Goal: Task Accomplishment & Management: Manage account settings

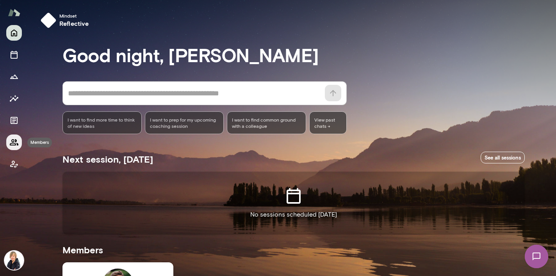
click at [17, 136] on button "Members" at bounding box center [14, 142] width 16 height 16
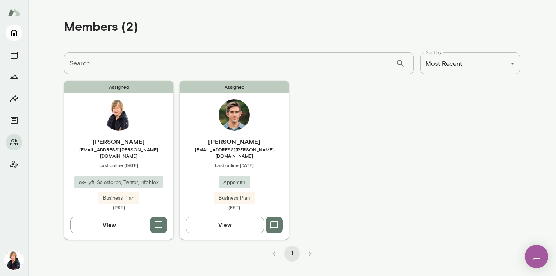
click at [13, 34] on icon "Home" at bounding box center [14, 33] width 6 height 7
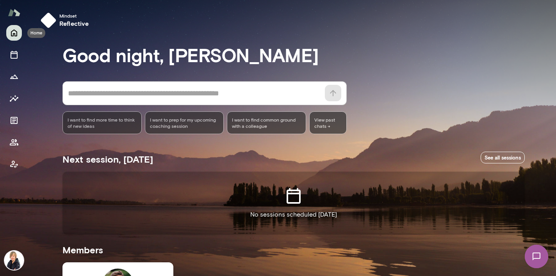
click at [15, 34] on icon "Home" at bounding box center [13, 32] width 9 height 9
click at [20, 254] on img at bounding box center [14, 260] width 19 height 19
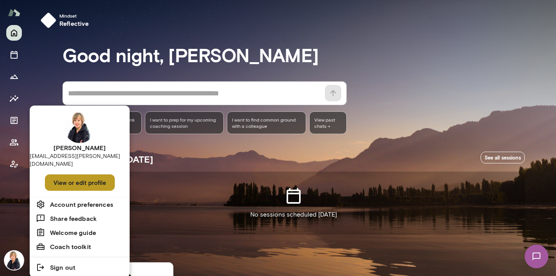
click at [70, 175] on button "View or edit profile" at bounding box center [80, 182] width 70 height 16
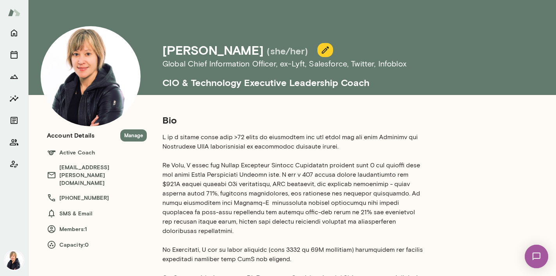
scroll to position [6, 0]
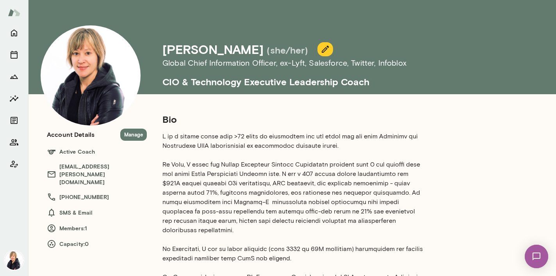
click at [321, 50] on icon "button" at bounding box center [325, 49] width 9 height 9
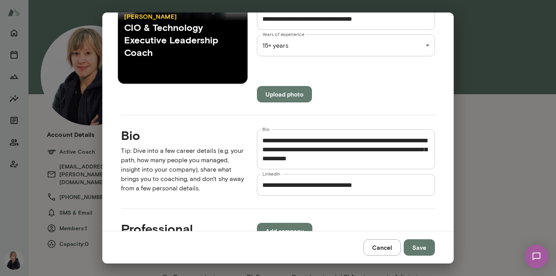
scroll to position [137, 0]
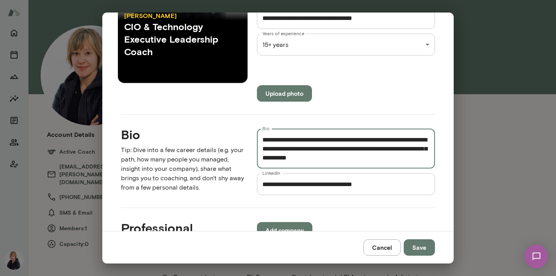
click at [346, 147] on textarea "Bio" at bounding box center [345, 148] width 167 height 27
type textarea "**********"
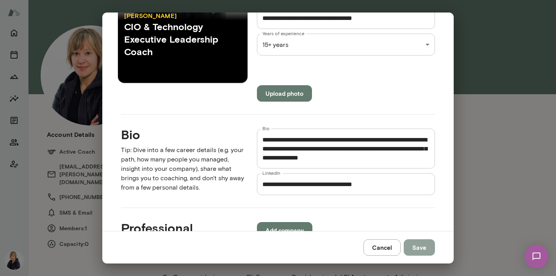
click at [423, 243] on button "Save" at bounding box center [419, 247] width 31 height 16
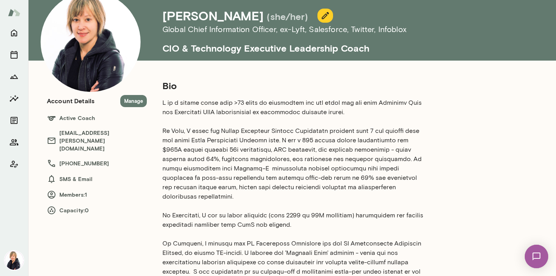
scroll to position [0, 0]
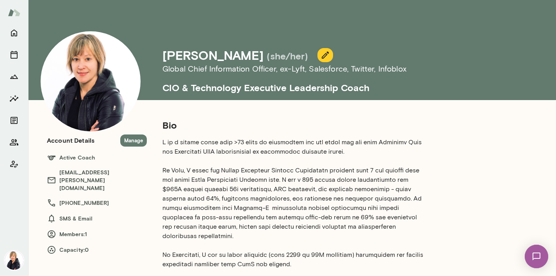
click at [321, 53] on icon "button" at bounding box center [325, 54] width 9 height 9
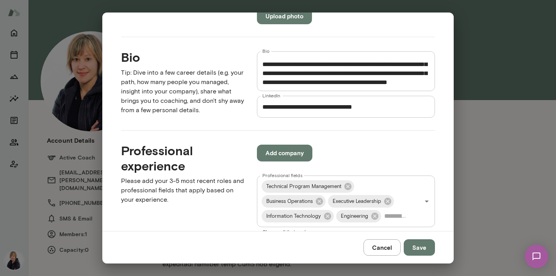
scroll to position [90, 0]
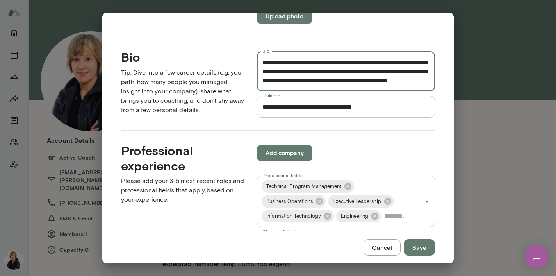
click at [421, 64] on textarea "Bio" at bounding box center [345, 71] width 167 height 27
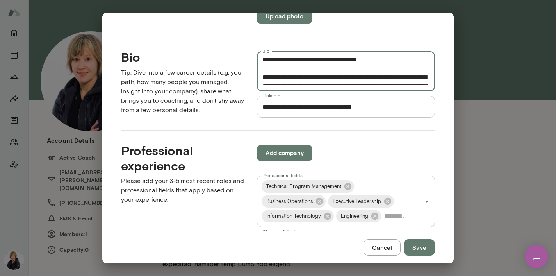
scroll to position [208, 0]
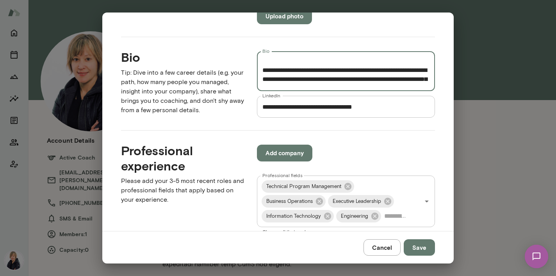
type textarea "**********"
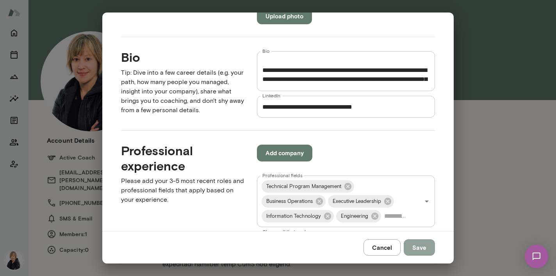
click at [431, 249] on button "Save" at bounding box center [419, 247] width 31 height 16
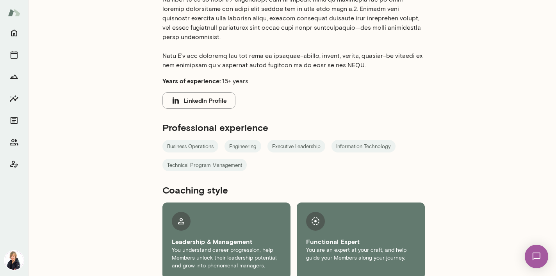
scroll to position [0, 0]
